Goal: Find contact information: Find contact information

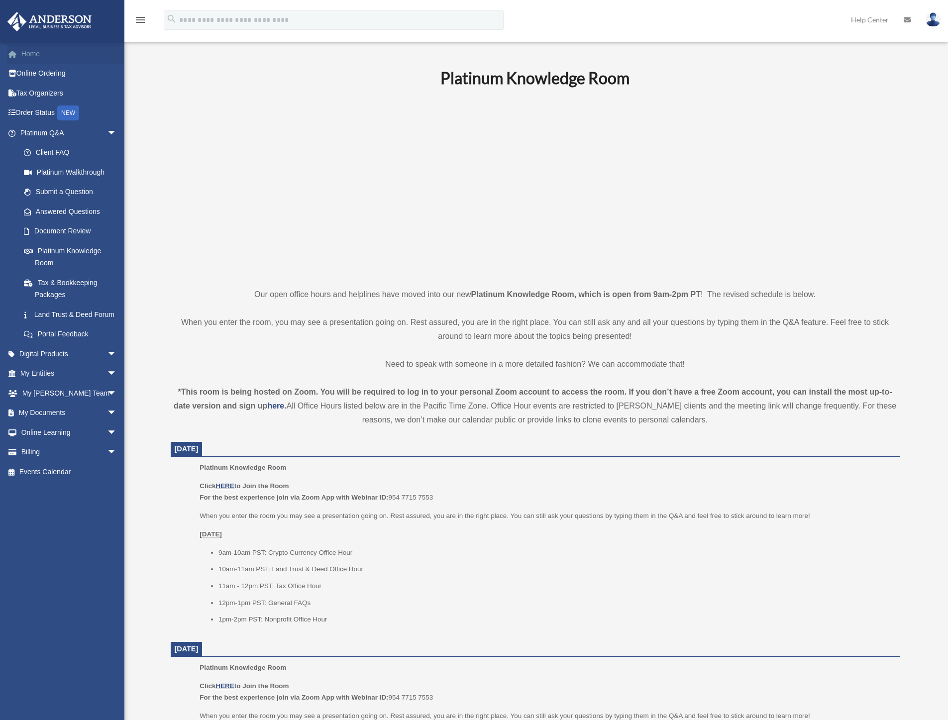
click at [32, 53] on link "Home" at bounding box center [69, 54] width 125 height 20
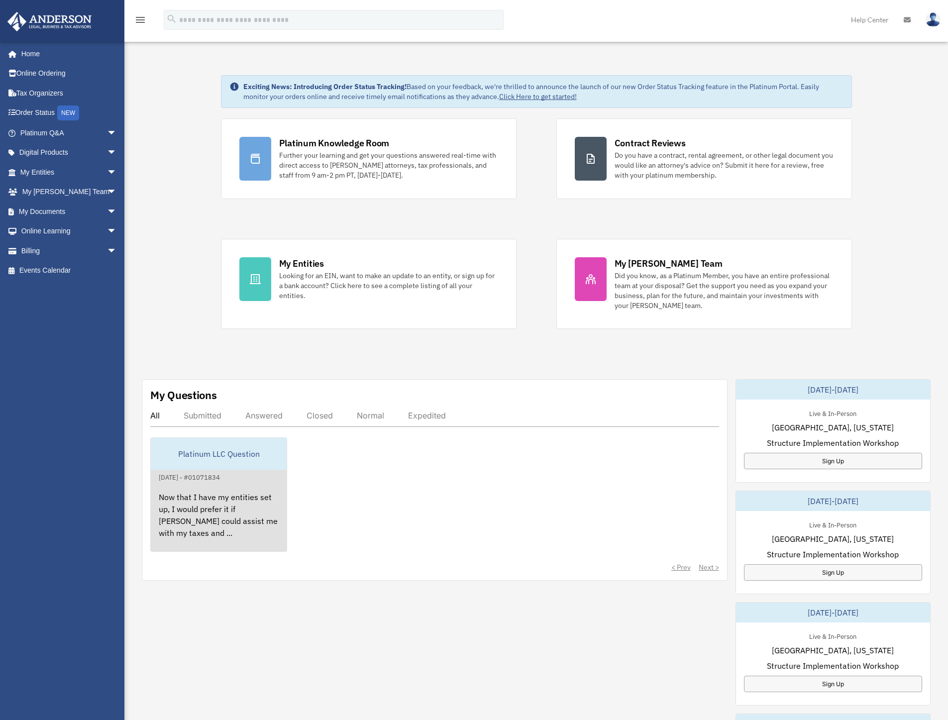
click at [173, 480] on div "[DATE] - #01071834" at bounding box center [189, 476] width 77 height 10
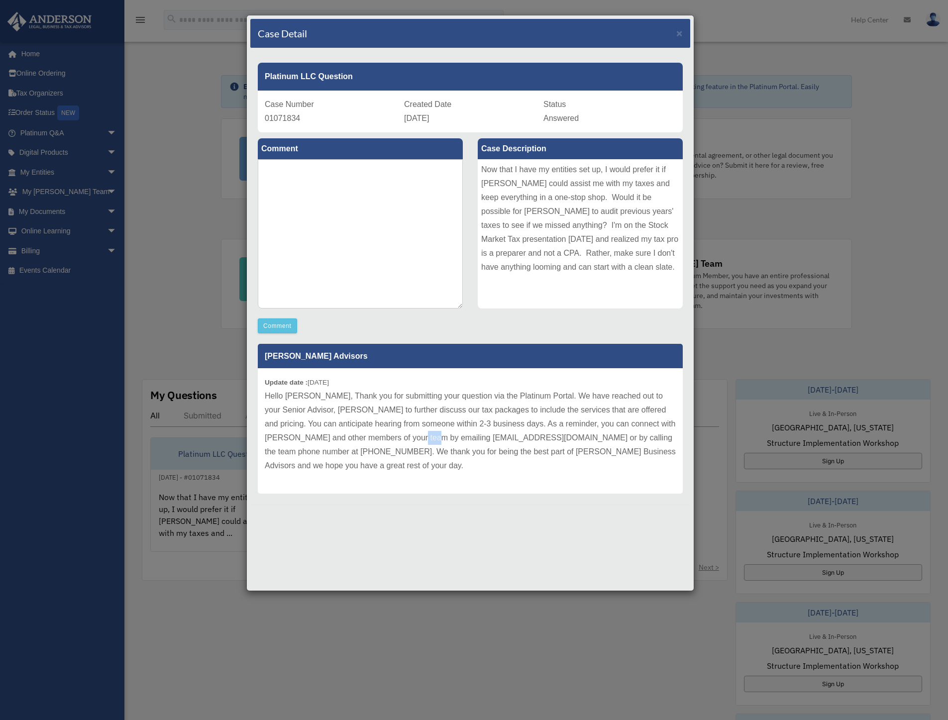
drag, startPoint x: 388, startPoint y: 439, endPoint x: 401, endPoint y: 437, distance: 13.5
click at [401, 437] on p "Hello [PERSON_NAME], Thank you for submitting your question via the Platinum Po…" at bounding box center [470, 431] width 411 height 84
drag, startPoint x: 507, startPoint y: 437, endPoint x: 390, endPoint y: 439, distance: 116.5
click at [390, 439] on p "Hello [PERSON_NAME], Thank you for submitting your question via the Platinum Po…" at bounding box center [470, 431] width 411 height 84
copy p "[EMAIL_ADDRESS][DOMAIN_NAME]"
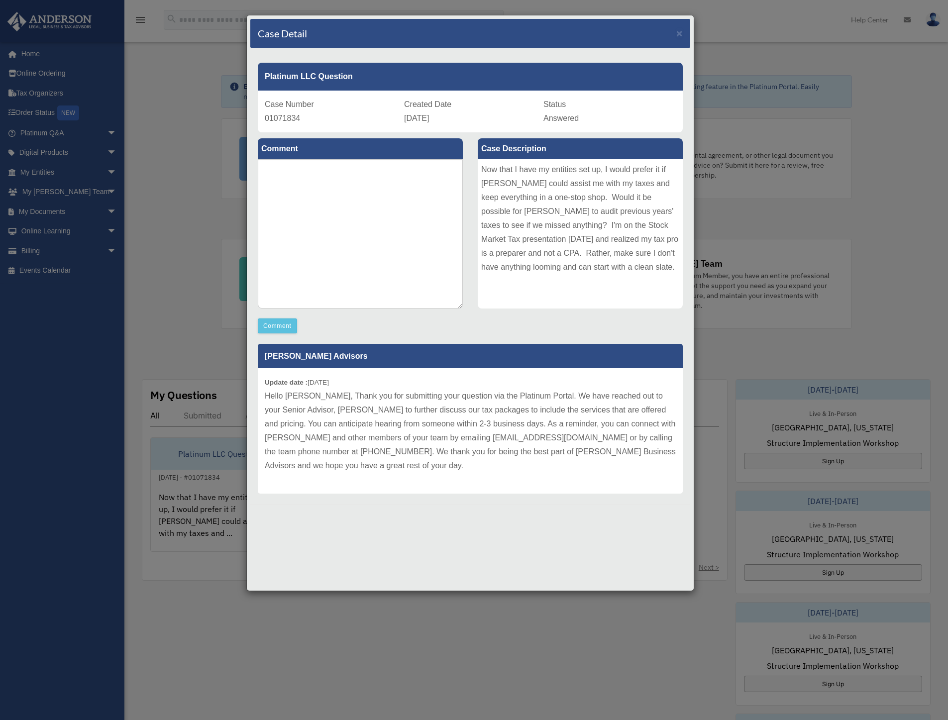
click at [159, 180] on div "Case Detail × Platinum LLC Question Case Number 01071834 Created Date [DATE] St…" at bounding box center [474, 360] width 948 height 720
